Goal: Manage account settings

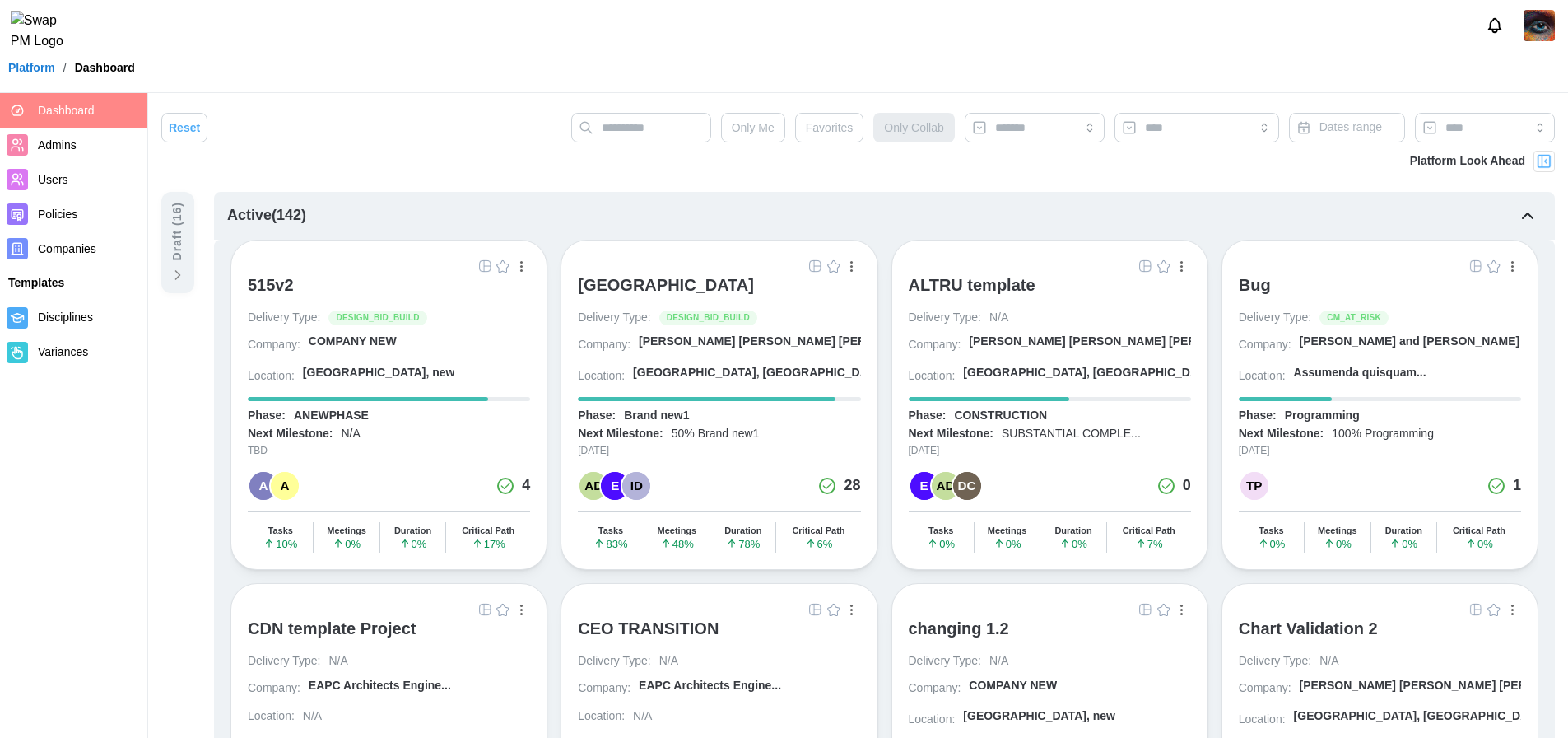
click at [91, 245] on span "Companies" at bounding box center [67, 249] width 59 height 14
click at [56, 242] on span "Companies" at bounding box center [67, 249] width 59 height 14
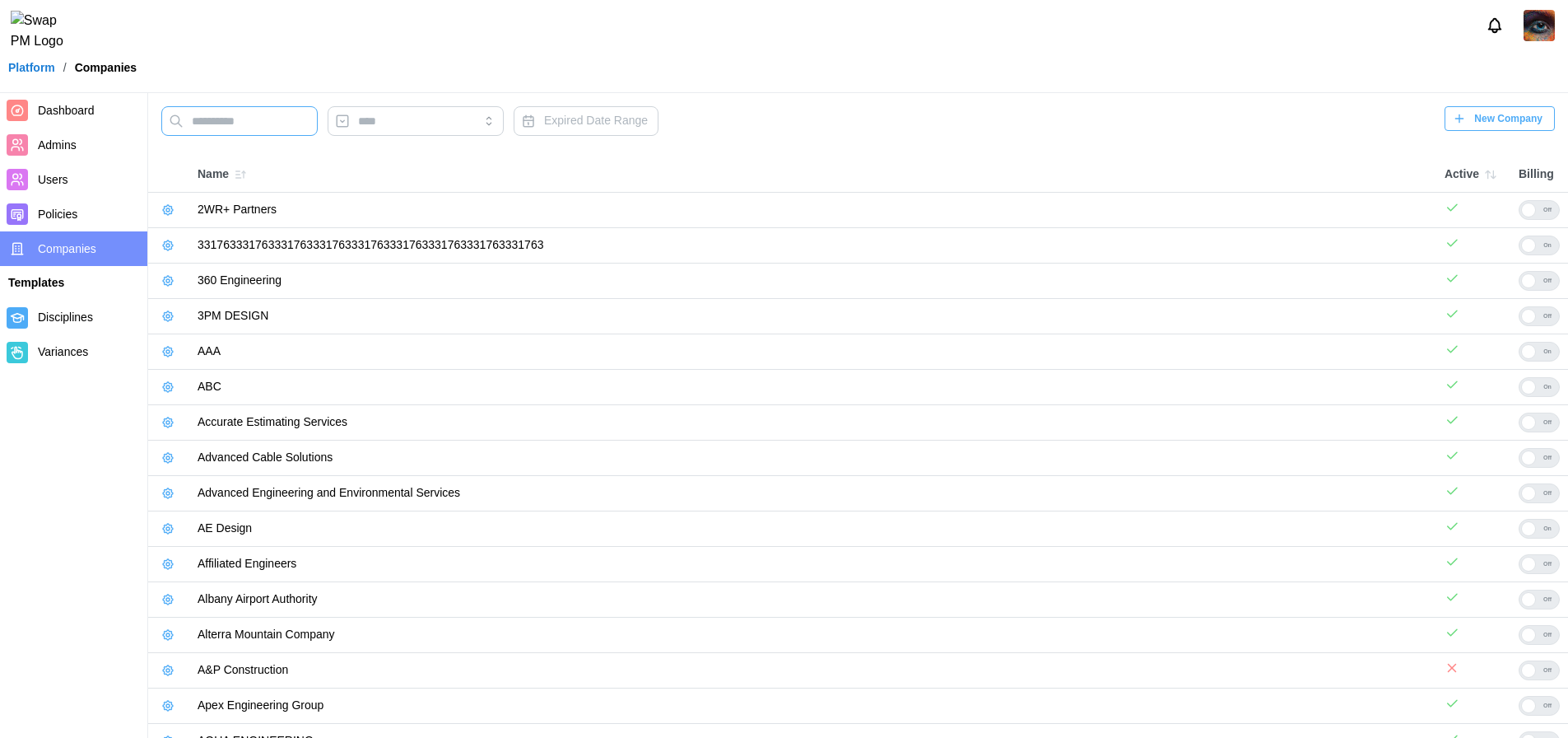
click at [261, 131] on input "text" at bounding box center [239, 121] width 156 height 30
type input "*****"
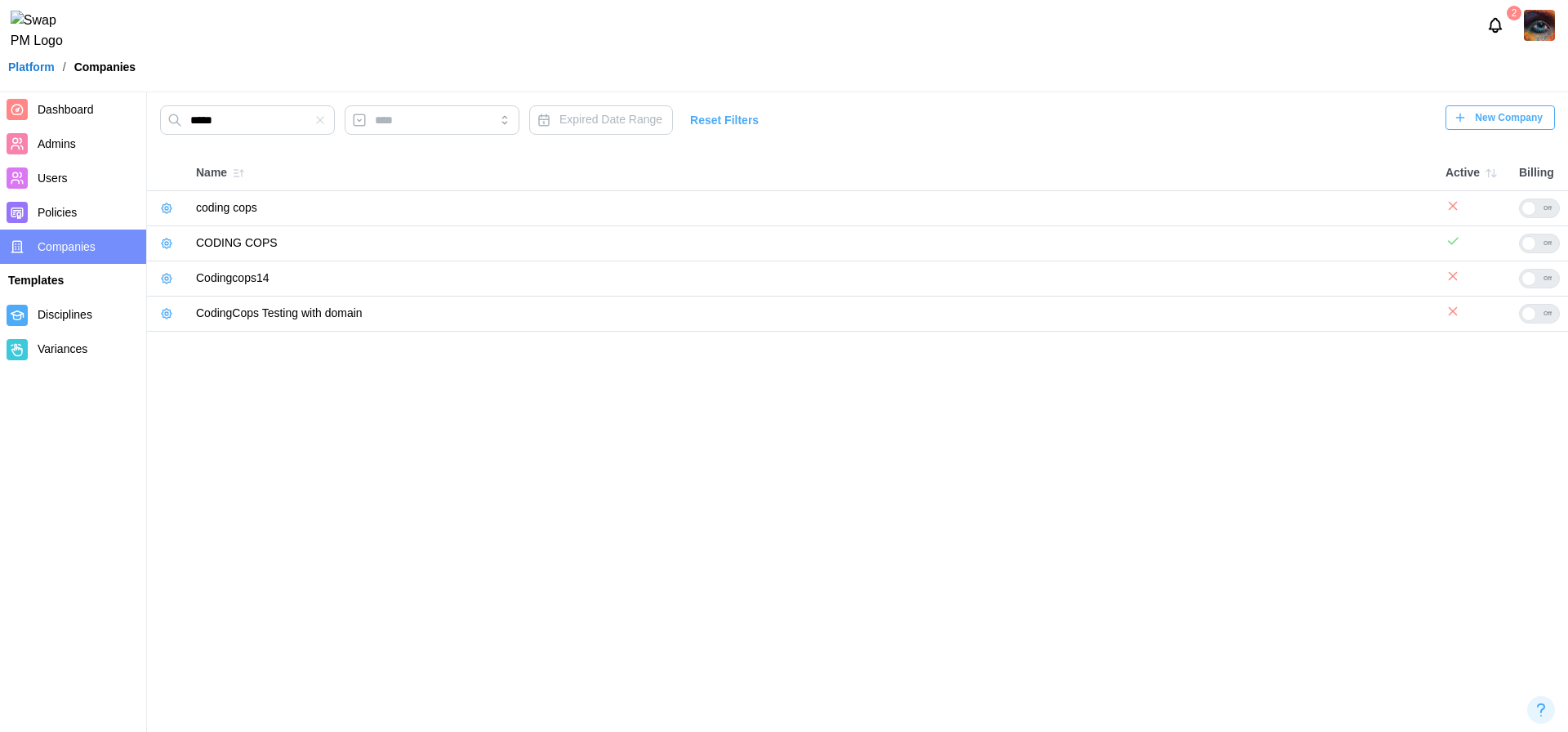
click at [169, 245] on icon "button" at bounding box center [167, 243] width 13 height 13
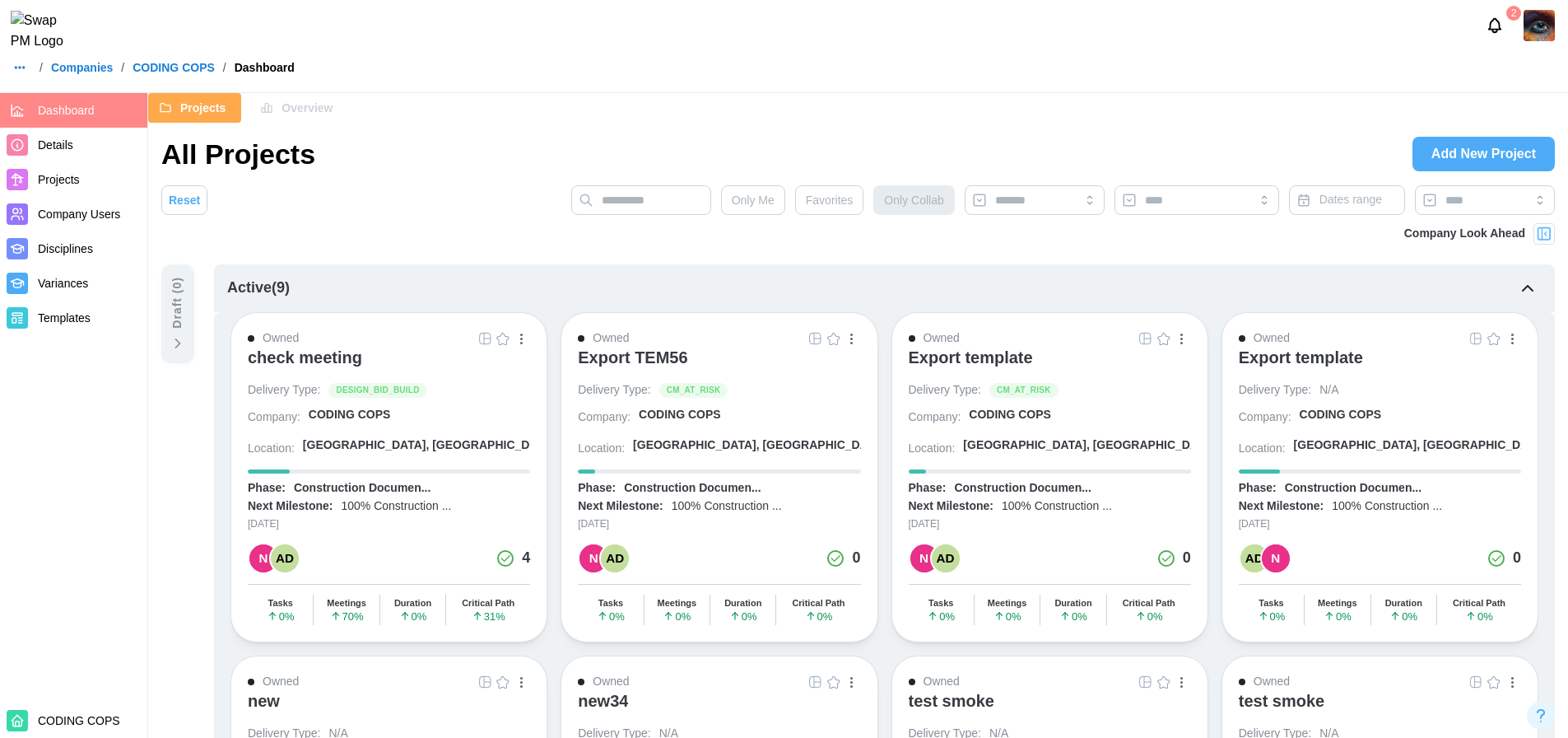
click at [69, 154] on span "Details" at bounding box center [89, 145] width 103 height 20
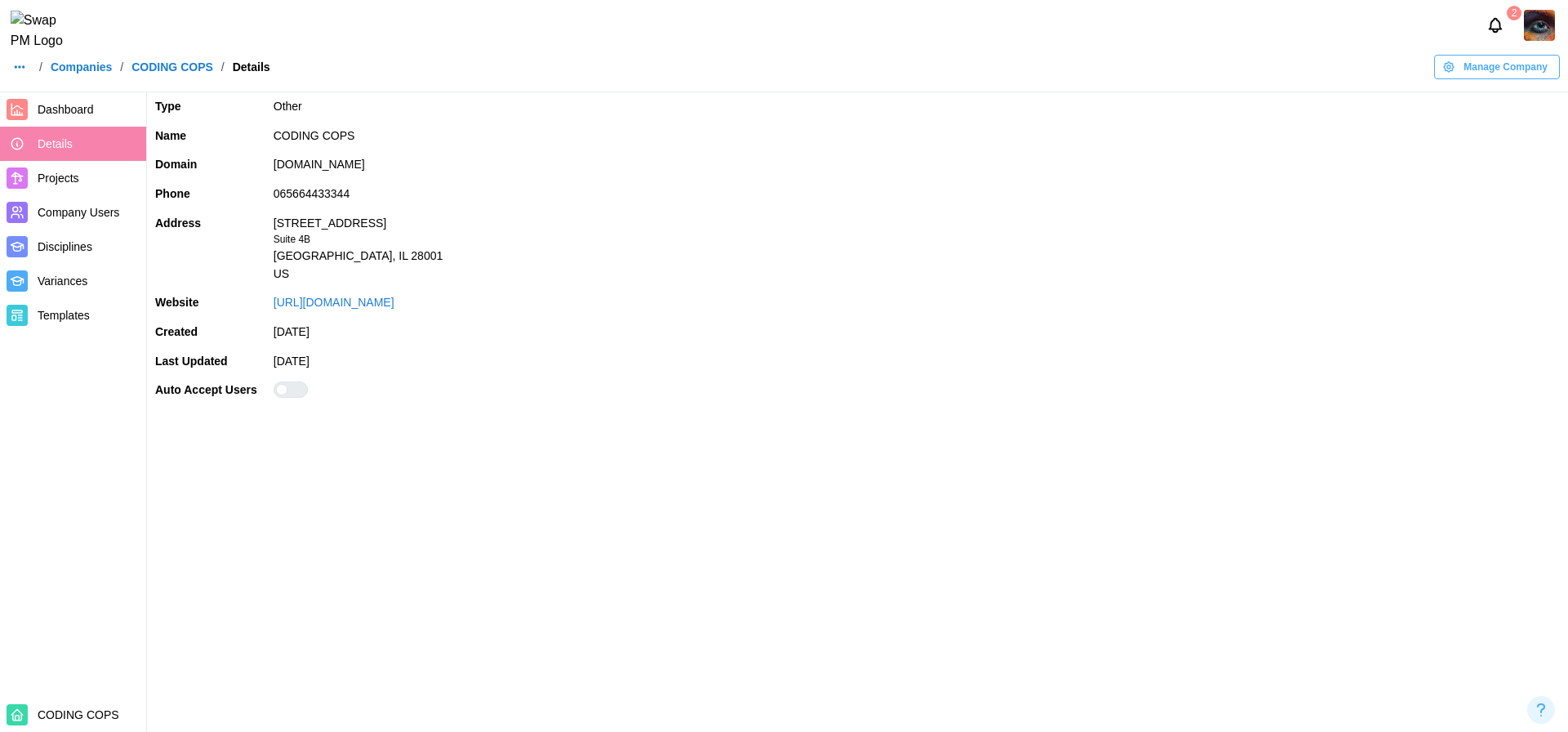
click at [288, 392] on div at bounding box center [297, 389] width 19 height 14
click at [438, 489] on main "Type Other Name CODING COPS Domain codingcops.com Phone 065664433344 Address 12…" at bounding box center [784, 366] width 1568 height 732
click at [781, 357] on td "September 2, 2025" at bounding box center [916, 361] width 1303 height 30
